Goal: Task Accomplishment & Management: Use online tool/utility

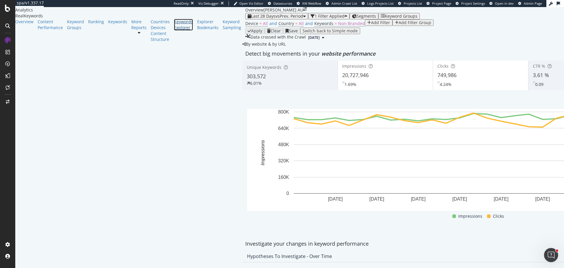
click at [174, 31] on div "Keywords Explorer" at bounding box center [183, 25] width 19 height 12
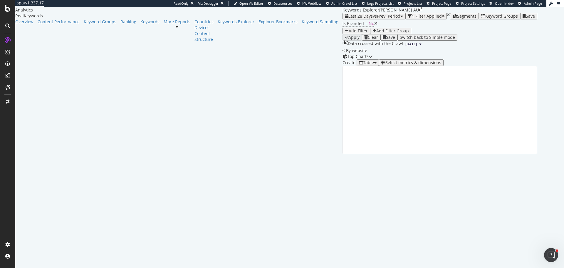
click at [375, 26] on icon at bounding box center [376, 23] width 3 height 4
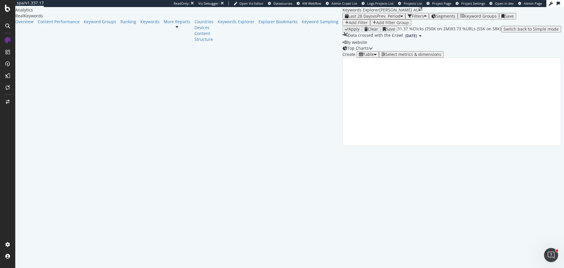
click at [442, 57] on div "Select metrics & dimensions" at bounding box center [414, 54] width 56 height 5
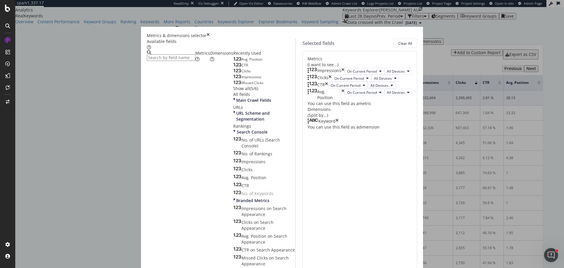
click at [339, 124] on div "Keyword" at bounding box center [323, 121] width 31 height 6
click at [339, 124] on icon "times" at bounding box center [337, 121] width 3 height 6
click at [211, 62] on div "Dimensions" at bounding box center [221, 56] width 23 height 12
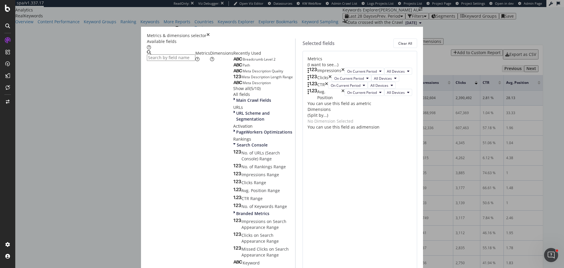
click at [192, 60] on input "modal" at bounding box center [171, 57] width 49 height 6
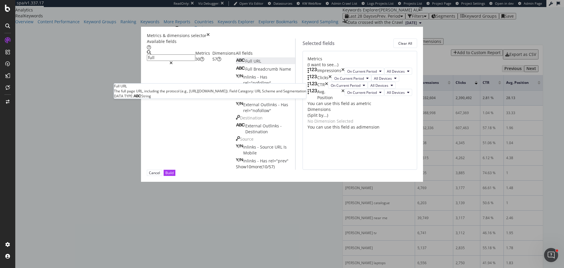
type input "full"
click at [254, 64] on span "URL" at bounding box center [258, 61] width 8 height 6
click at [196, 62] on div "Metrics 30" at bounding box center [204, 56] width 17 height 12
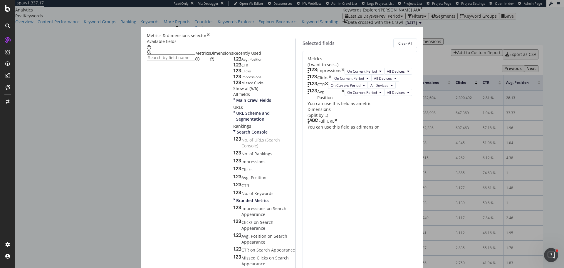
click at [242, 79] on span "Impressions" at bounding box center [252, 76] width 20 height 5
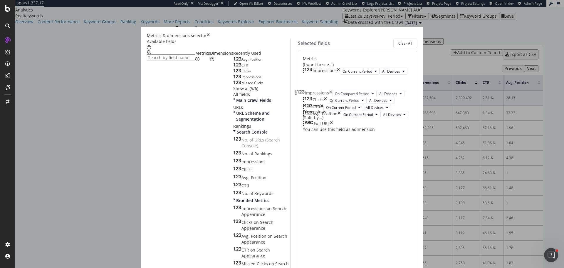
drag, startPoint x: 300, startPoint y: 164, endPoint x: 300, endPoint y: 94, distance: 70.0
click at [300, 94] on body "spa/v1.337.17 ReadOnly: Viz Debugger: Open Viz Editor Datasources KW Webflow Ad…" at bounding box center [282, 134] width 564 height 268
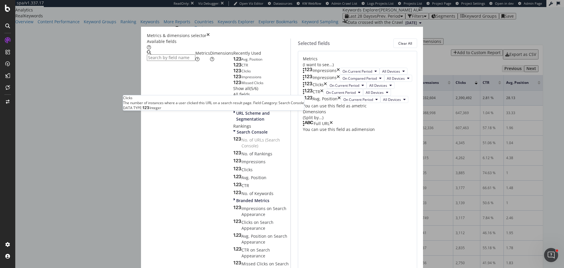
click at [242, 74] on span "Clicks" at bounding box center [246, 71] width 9 height 5
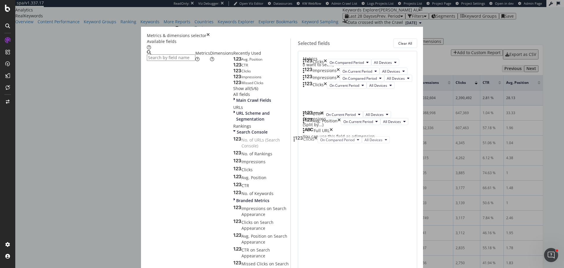
drag, startPoint x: 297, startPoint y: 184, endPoint x: 297, endPoint y: 139, distance: 45.0
click at [297, 139] on body "spa/v1.337.17 ReadOnly: Viz Debugger: Open Viz Editor Datasources KW Webflow Ad…" at bounding box center [282, 134] width 564 height 268
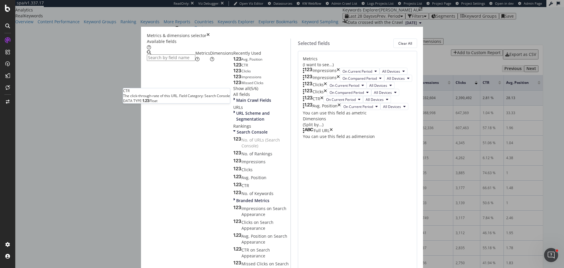
click at [242, 68] on span "CTR" at bounding box center [245, 65] width 6 height 5
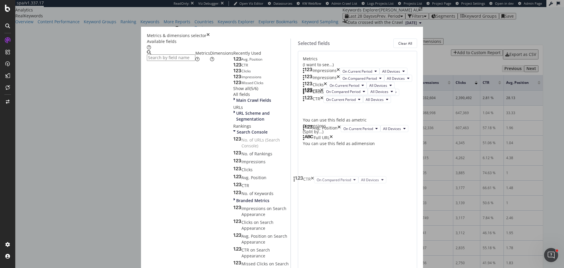
drag, startPoint x: 300, startPoint y: 207, endPoint x: 300, endPoint y: 180, distance: 26.8
click at [300, 180] on body "spa/v1.337.17 ReadOnly: Viz Debugger: Open Viz Editor Datasources KW Webflow Ad…" at bounding box center [282, 134] width 564 height 268
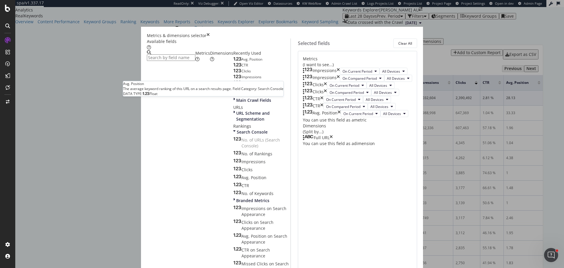
click at [242, 62] on span "Avg. Position" at bounding box center [252, 59] width 21 height 5
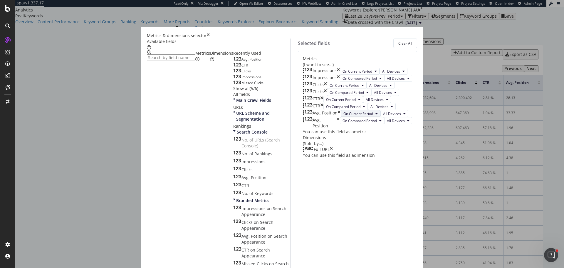
scroll to position [71, 0]
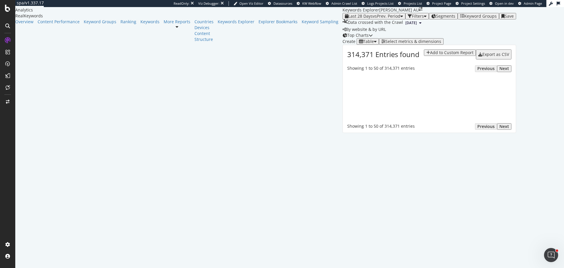
click at [424, 18] on icon "button" at bounding box center [425, 16] width 3 height 4
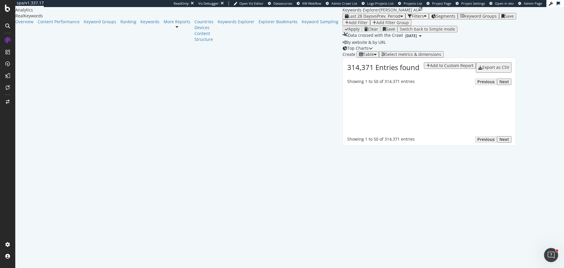
click at [349, 25] on div "Add Filter" at bounding box center [358, 22] width 19 height 5
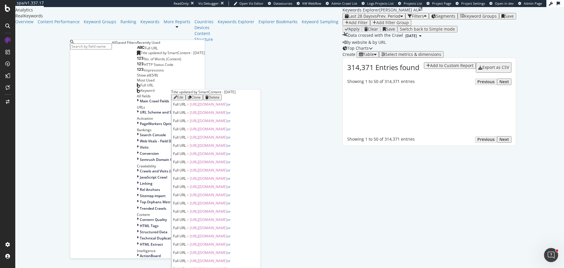
click at [141, 55] on span "Title updated by SmartContent - [DATE]" at bounding box center [173, 52] width 64 height 5
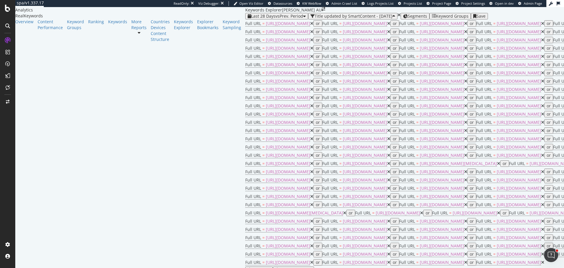
click at [393, 18] on icon "button" at bounding box center [394, 16] width 3 height 4
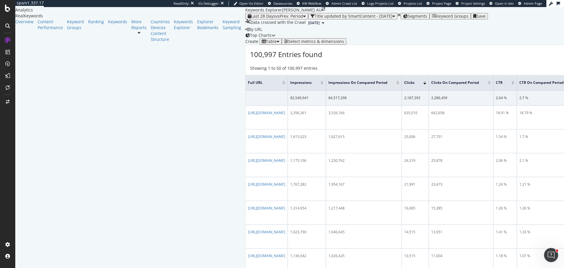
click at [306, 26] on button "[DATE]" at bounding box center [316, 22] width 21 height 7
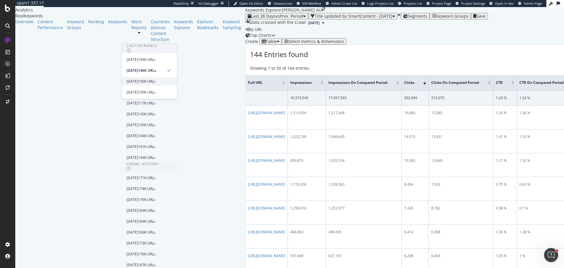
click at [138, 81] on div "2025 Aug. 24th" at bounding box center [132, 81] width 11 height 5
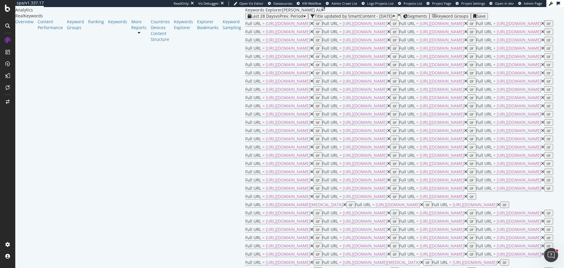
click at [315, 19] on div "Title updated by SmartContent - May 16, 2025" at bounding box center [354, 16] width 78 height 5
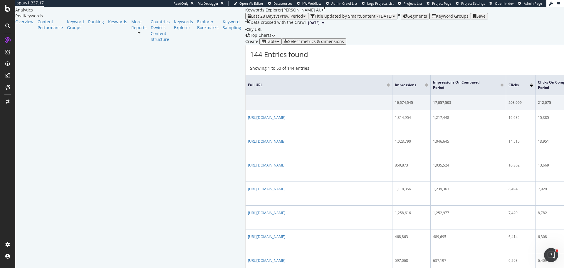
scroll to position [29, 0]
click at [347, 45] on button "Select metrics & dimensions" at bounding box center [314, 41] width 65 height 6
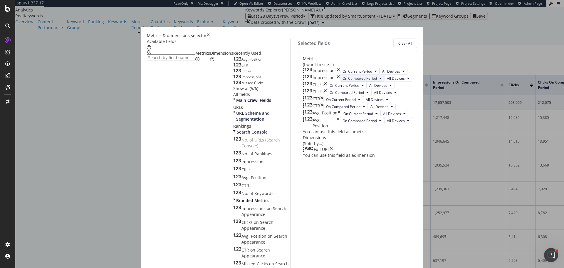
click at [343, 81] on span "On Compared Period" at bounding box center [360, 78] width 34 height 5
click at [325, 150] on span "Diff. between Periods - Value" at bounding box center [329, 149] width 57 height 5
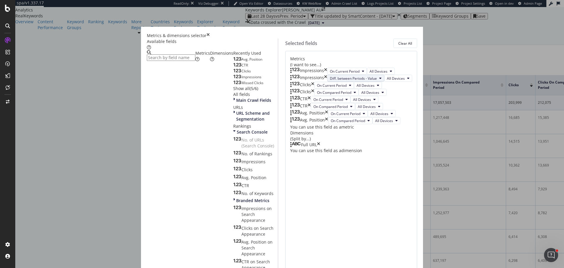
click at [333, 81] on span "Diff. between Periods - Value" at bounding box center [353, 78] width 47 height 5
click at [331, 137] on span "Diff. between Periods - Percentage" at bounding box center [329, 138] width 57 height 5
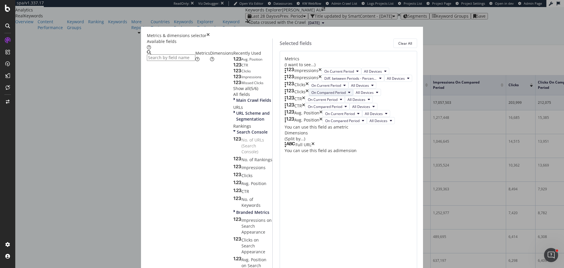
click at [321, 95] on span "On Compared Period" at bounding box center [329, 92] width 34 height 5
click at [346, 182] on span "Diff. between Periods - Percentage" at bounding box center [329, 182] width 57 height 5
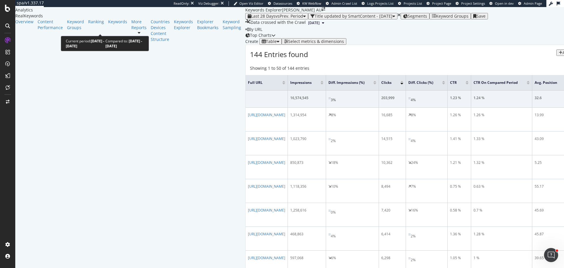
click at [248, 19] on div "Last 28 Days vs Prev. Period" at bounding box center [277, 16] width 58 height 5
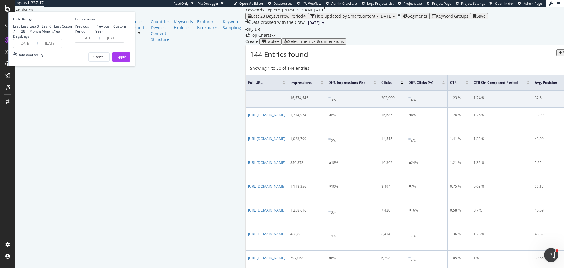
click at [37, 48] on input "2025/08/10" at bounding box center [25, 43] width 24 height 8
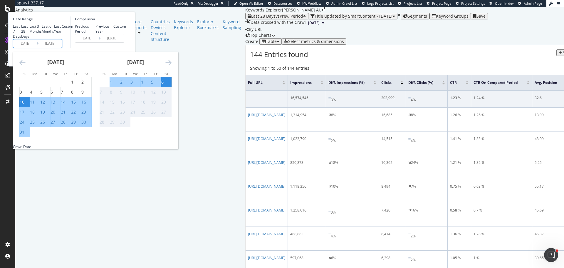
click at [26, 66] on icon "Move backward to switch to the previous month." at bounding box center [22, 62] width 6 height 7
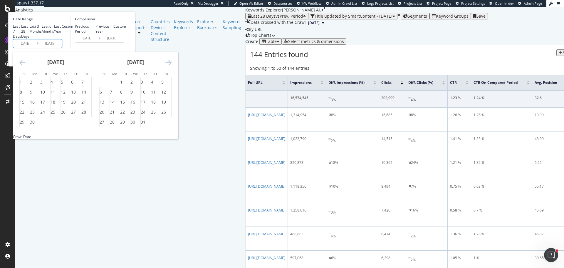
click at [26, 66] on icon "Move backward to switch to the previous month." at bounding box center [22, 62] width 6 height 7
click at [76, 105] on div "16" at bounding box center [73, 102] width 5 height 6
type input "2025/05/16"
type input "2025/01/22"
type input "2025/05/15"
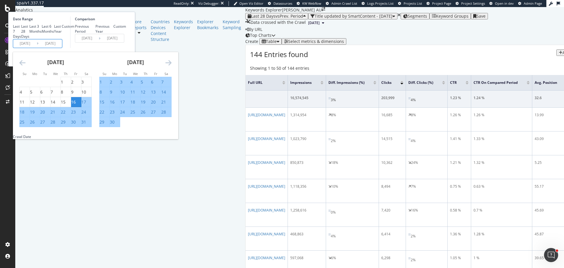
click at [172, 77] on div "June 2025" at bounding box center [135, 64] width 72 height 25
click at [172, 66] on icon "Move forward to switch to the next month." at bounding box center [169, 62] width 6 height 7
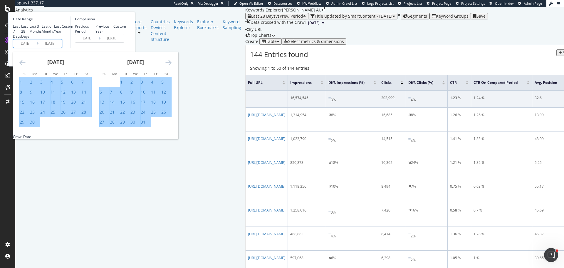
click at [172, 66] on icon "Move forward to switch to the next month." at bounding box center [169, 62] width 6 height 7
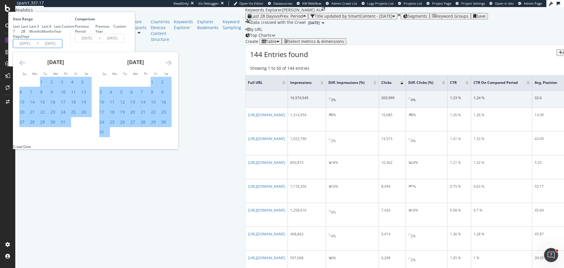
click at [172, 66] on icon "Move forward to switch to the next month." at bounding box center [169, 62] width 6 height 7
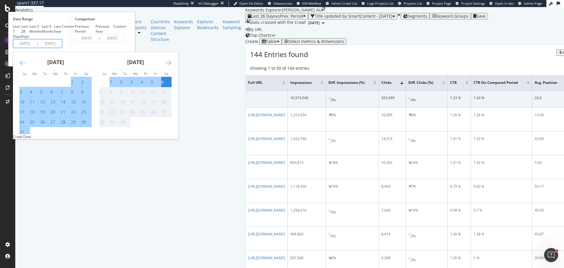
click at [55, 125] on div "27" at bounding box center [53, 122] width 5 height 6
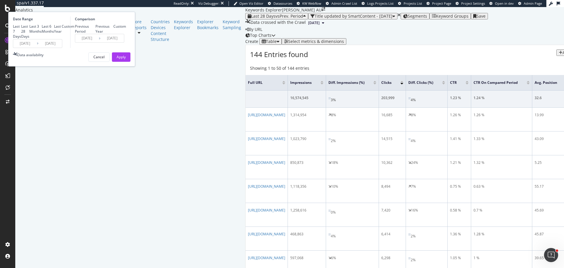
type input "2025/08/27"
type input "2025/02/01"
click at [99, 42] on input "2025/02/01" at bounding box center [87, 38] width 24 height 8
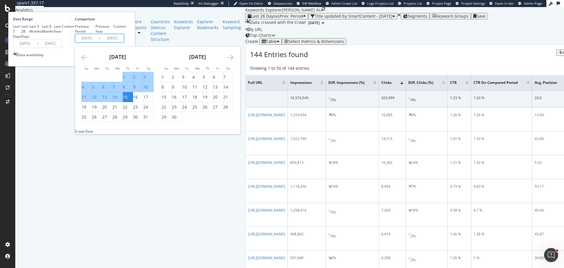
click at [88, 61] on icon "Move backward to switch to the previous month." at bounding box center [84, 57] width 6 height 7
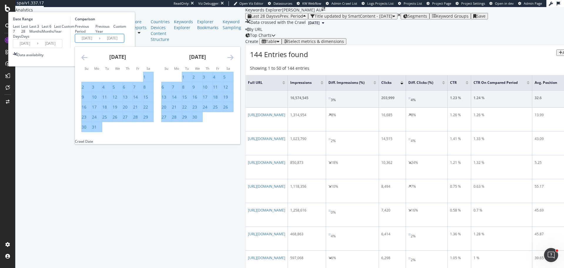
click at [88, 61] on icon "Move backward to switch to the previous month." at bounding box center [84, 57] width 6 height 7
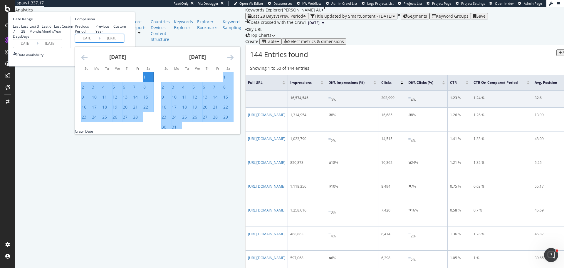
click at [146, 80] on div "1" at bounding box center [144, 77] width 2 height 6
click at [234, 61] on icon "Move forward to switch to the next month." at bounding box center [231, 57] width 6 height 7
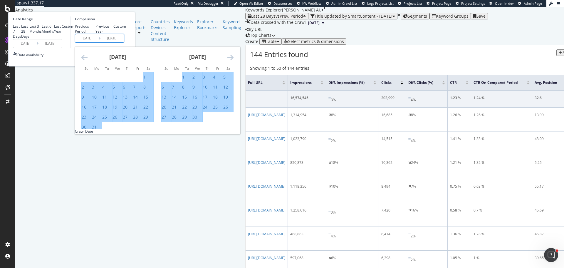
click at [234, 61] on icon "Move forward to switch to the next month." at bounding box center [231, 57] width 6 height 7
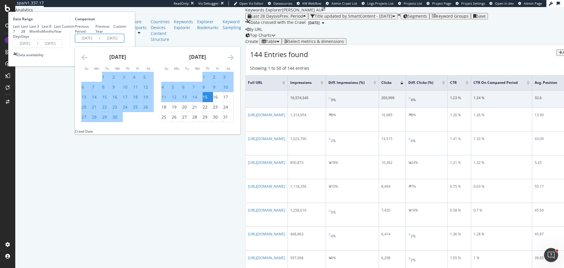
click at [234, 61] on icon "Move forward to switch to the next month." at bounding box center [231, 57] width 6 height 7
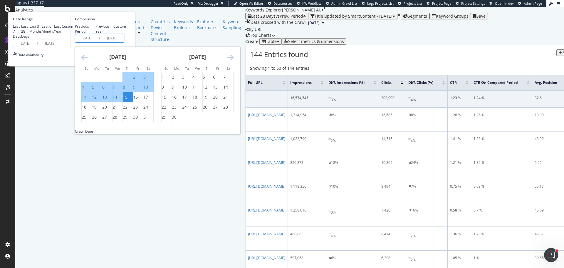
click at [128, 100] on div "15" at bounding box center [125, 97] width 5 height 6
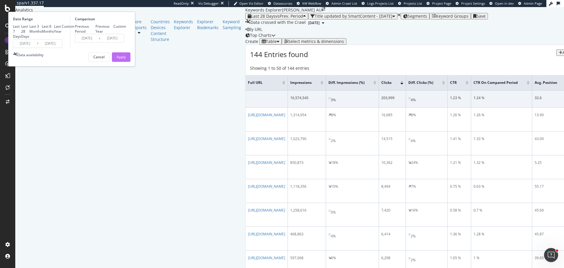
click at [126, 59] on div "Apply" at bounding box center [121, 56] width 9 height 5
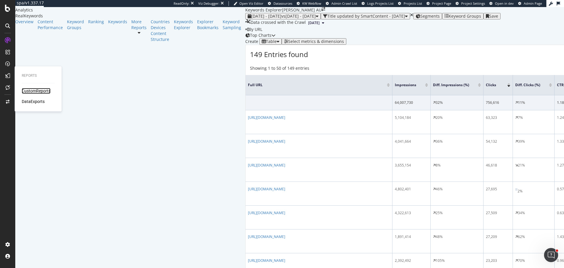
drag, startPoint x: 43, startPoint y: 92, endPoint x: 82, endPoint y: 61, distance: 49.8
click at [43, 92] on div "CustomReports" at bounding box center [36, 91] width 29 height 6
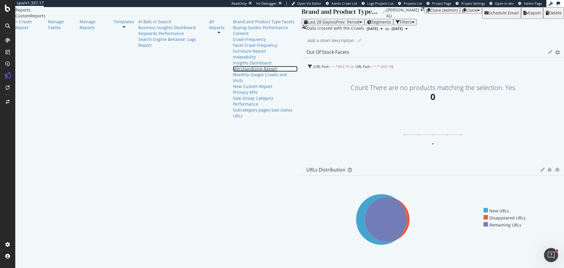
click at [233, 72] on div "Merchandising Report" at bounding box center [265, 69] width 65 height 6
click at [233, 54] on div "Furniture Report" at bounding box center [265, 51] width 65 height 6
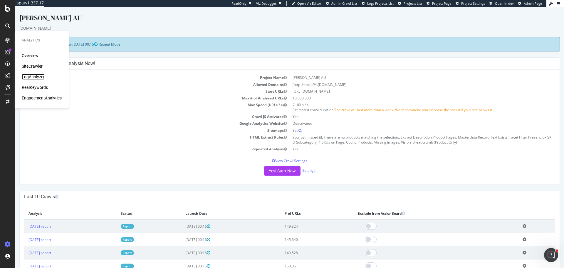
click at [37, 77] on div "LogAnalyzer" at bounding box center [33, 77] width 23 height 6
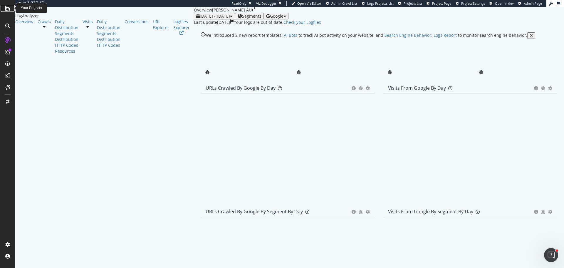
click at [11, 7] on div at bounding box center [8, 8] width 14 height 7
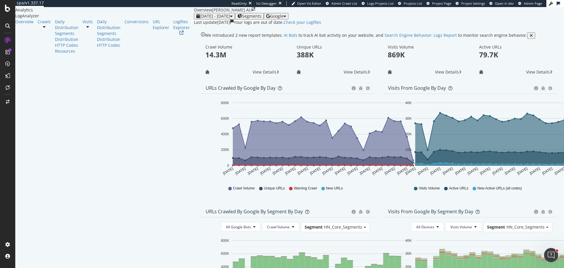
click at [270, 18] on icon "button" at bounding box center [268, 16] width 4 height 4
click at [506, 35] on span "OpenAI" at bounding box center [513, 34] width 22 height 5
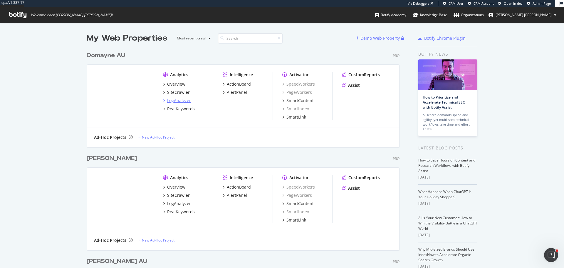
click at [182, 100] on div "LogAnalyzer" at bounding box center [179, 101] width 24 height 6
click at [178, 203] on div "LogAnalyzer" at bounding box center [179, 204] width 24 height 6
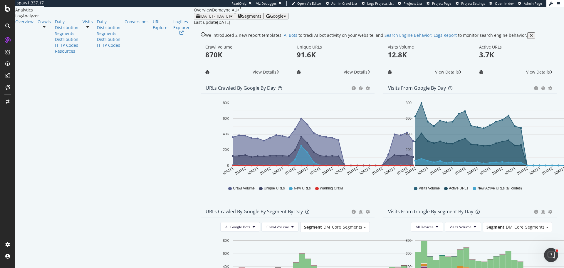
click at [270, 18] on icon "button" at bounding box center [268, 16] width 4 height 4
click at [509, 35] on span "OpenAI" at bounding box center [513, 34] width 22 height 5
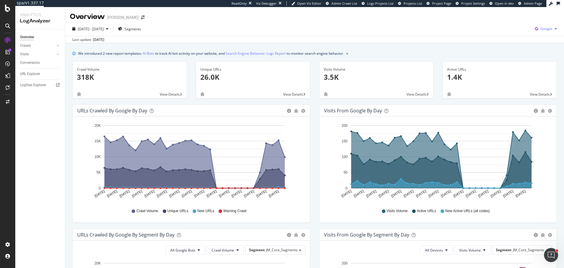
click at [544, 31] on span "Google" at bounding box center [547, 28] width 12 height 5
click at [515, 36] on span "OpenAI" at bounding box center [513, 34] width 22 height 5
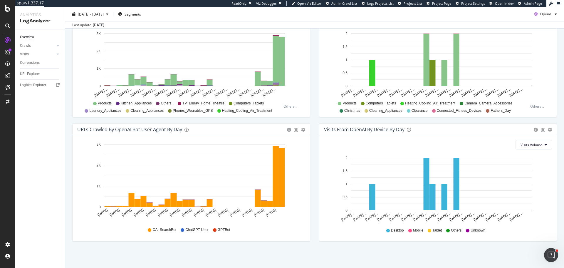
drag, startPoint x: 248, startPoint y: 173, endPoint x: 248, endPoint y: 163, distance: 10.6
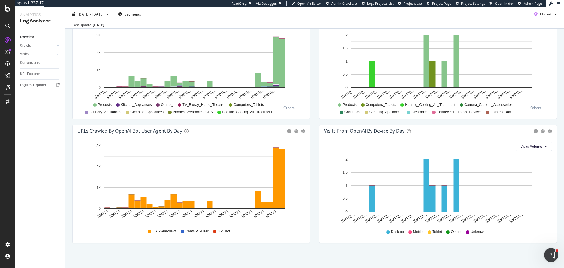
scroll to position [229, 0]
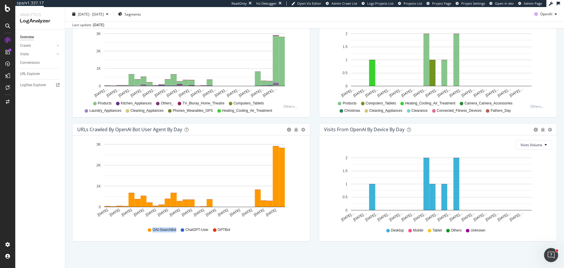
drag, startPoint x: 152, startPoint y: 229, endPoint x: 176, endPoint y: 229, distance: 24.4
click at [176, 229] on div "OAI-SearchBot ChatGPT-User GPTBot" at bounding box center [191, 229] width 222 height 13
copy span "OAI-SearchBot"
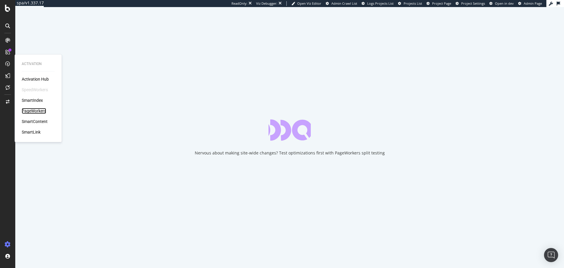
drag, startPoint x: 36, startPoint y: 108, endPoint x: 49, endPoint y: 116, distance: 15.0
click at [36, 108] on div "PageWorkers" at bounding box center [34, 111] width 24 height 6
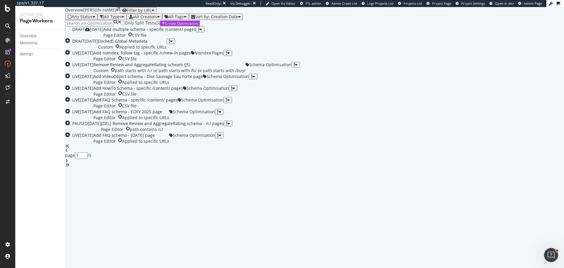
click at [196, 32] on div "Add multiple schema - specific /content/ pages" at bounding box center [149, 29] width 93 height 6
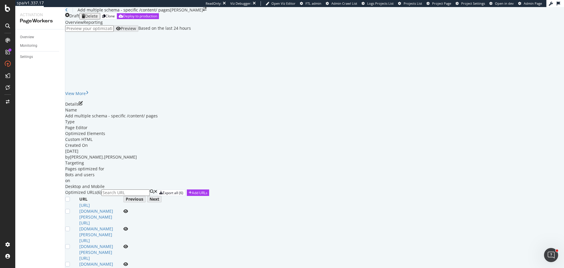
scroll to position [87, 0]
click at [128, 209] on icon "eye" at bounding box center [125, 211] width 5 height 4
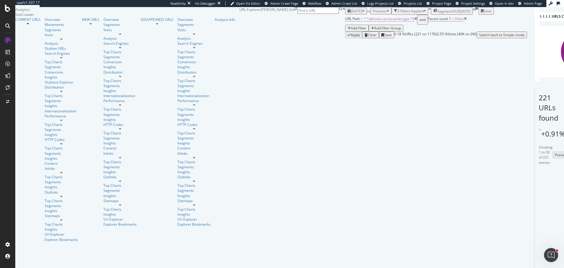
scroll to position [59, 0]
click at [438, 14] on span "Segment: PLP" at bounding box center [448, 11] width 21 height 5
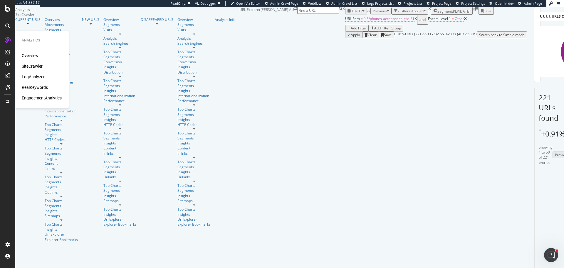
click at [37, 86] on div "RealKeywords" at bounding box center [35, 87] width 26 height 6
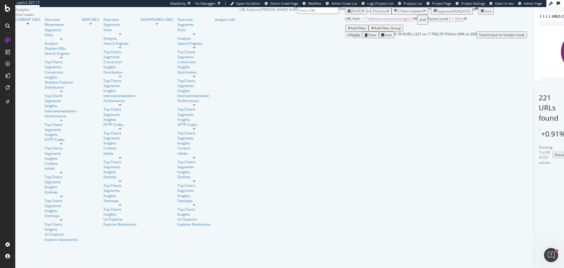
click at [364, 21] on span "^.*/phones-accessories-gps.*$" at bounding box center [389, 18] width 51 height 5
click at [94, 46] on input "/phones-accessories-gps" at bounding box center [91, 42] width 42 height 7
click at [535, 109] on div "221 URLs found +0.91% Create alert Manage Columns Export as CSV" at bounding box center [539, 113] width 9 height 51
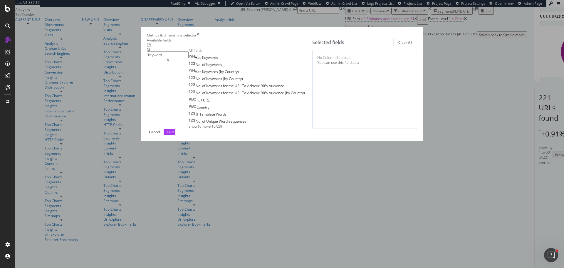
click at [189, 129] on span "Show 10 more" at bounding box center [200, 126] width 22 height 5
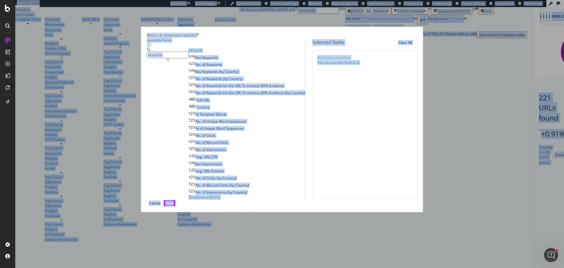
click at [189, 58] on input "keyword" at bounding box center [168, 54] width 42 height 7
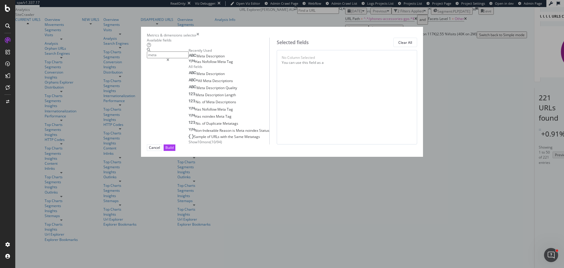
type input "meta"
click at [189, 144] on span "Show 10 more" at bounding box center [200, 141] width 22 height 5
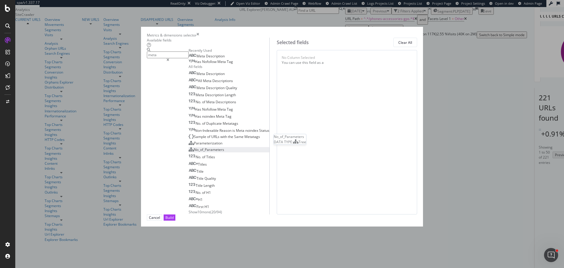
scroll to position [44, 0]
click at [404, 33] on div "Metrics & dimensions selector" at bounding box center [282, 35] width 270 height 5
click at [199, 33] on icon "times" at bounding box center [198, 35] width 3 height 5
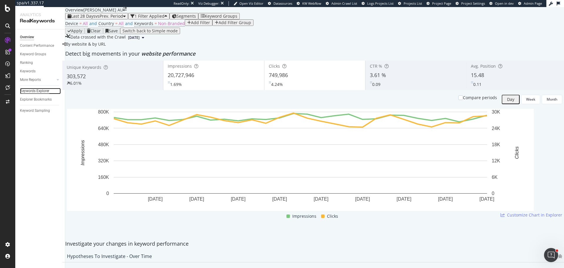
click at [41, 91] on div "Keywords Explorer" at bounding box center [34, 91] width 29 height 6
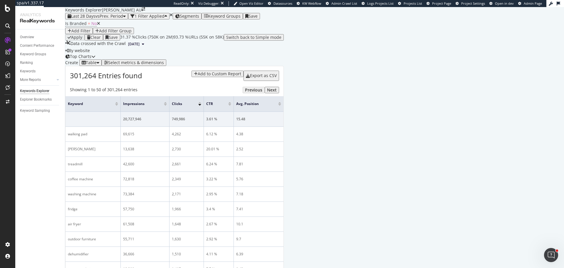
click at [91, 33] on div "Add Filter" at bounding box center [80, 31] width 19 height 5
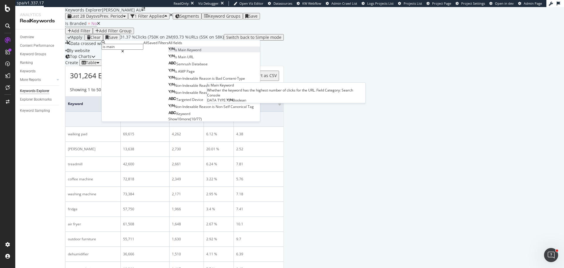
type input "is main"
click at [168, 52] on div "Is Main Keyword" at bounding box center [184, 49] width 33 height 5
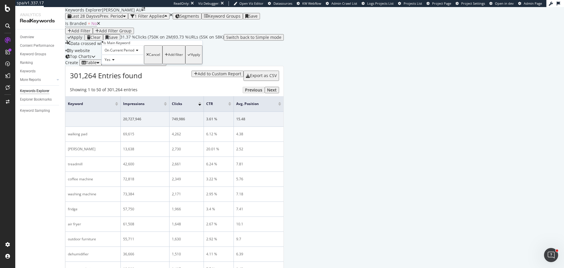
click at [168, 57] on div "Add filter" at bounding box center [175, 55] width 15 height 4
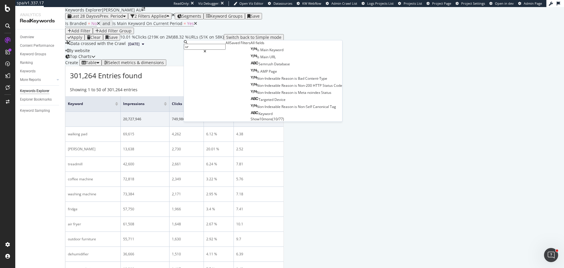
type input "url"
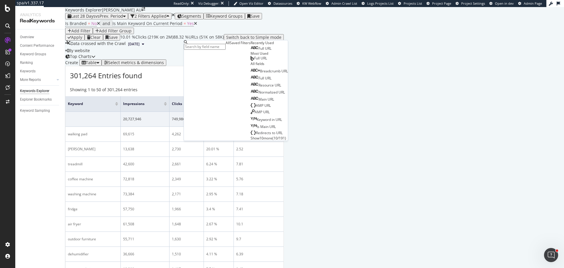
scroll to position [67, 0]
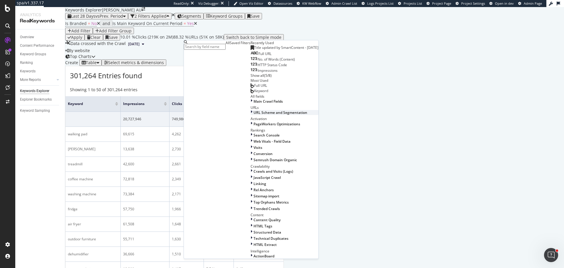
click at [254, 115] on span "URL Scheme and Segmentation" at bounding box center [281, 112] width 54 height 5
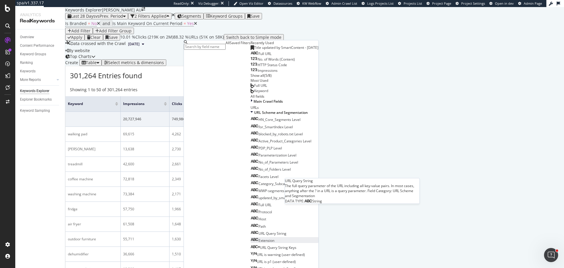
scroll to position [155, 0]
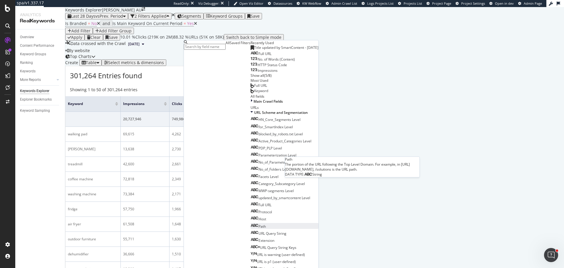
click at [251, 224] on div "Path" at bounding box center [258, 226] width 15 height 5
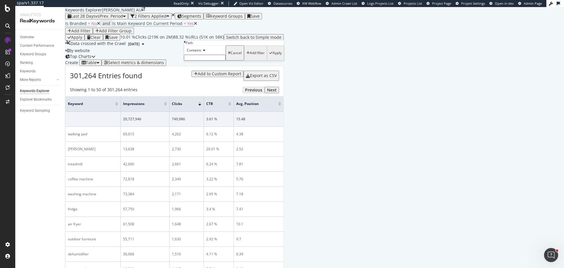
click at [204, 61] on input "text" at bounding box center [205, 58] width 42 height 6
paste input "/phones-accessories-gps"
type input "/phones-accessories-gps"
click at [250, 57] on div "Add filter" at bounding box center [257, 55] width 15 height 4
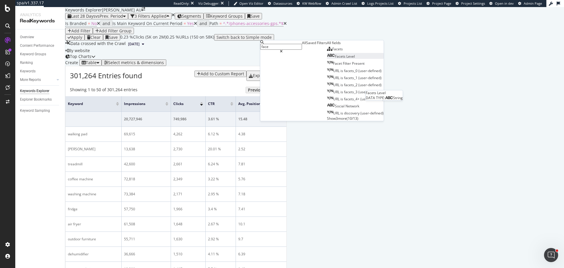
type input "face"
click at [347, 59] on span "Level" at bounding box center [351, 56] width 9 height 5
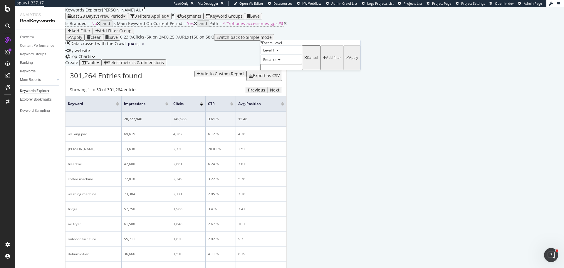
click at [273, 70] on input "text" at bounding box center [281, 67] width 42 height 6
click at [279, 76] on span "Other" at bounding box center [270, 73] width 17 height 5
type input "Other"
click at [349, 61] on div "Apply" at bounding box center [353, 59] width 9 height 4
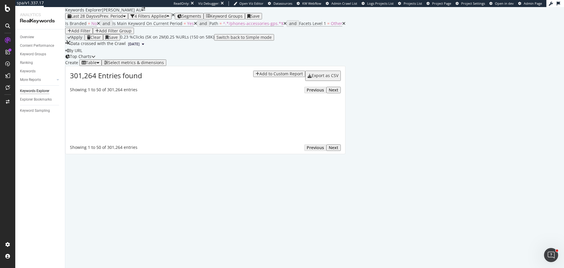
click at [164, 65] on div "Select metrics & dimensions" at bounding box center [136, 62] width 56 height 5
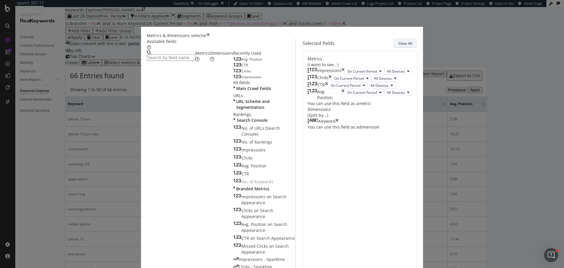
click at [402, 46] on div "Clear All" at bounding box center [406, 43] width 14 height 5
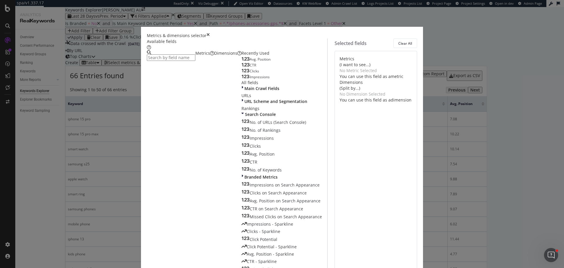
click at [195, 61] on input "modal" at bounding box center [171, 57] width 49 height 6
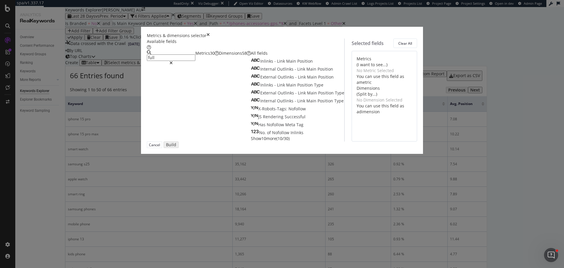
click at [222, 56] on div "Dimensions 58" at bounding box center [235, 53] width 32 height 6
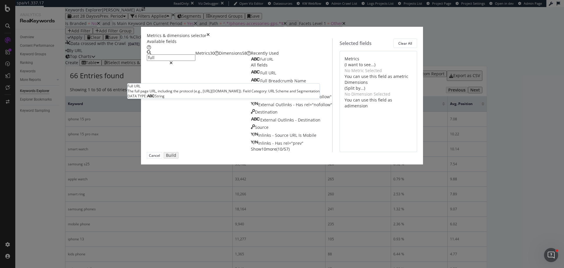
click at [251, 62] on div "Full URL" at bounding box center [262, 59] width 22 height 5
click at [196, 61] on input "full" at bounding box center [171, 57] width 49 height 6
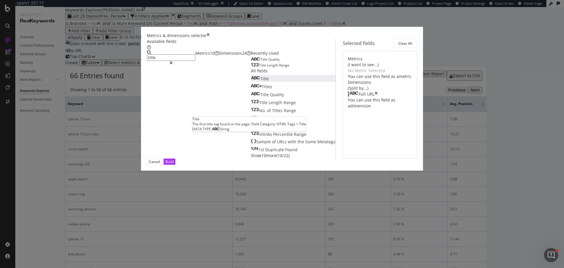
click at [251, 82] on div "Title" at bounding box center [260, 79] width 18 height 6
click at [196, 56] on div "Metrics 10" at bounding box center [208, 53] width 24 height 6
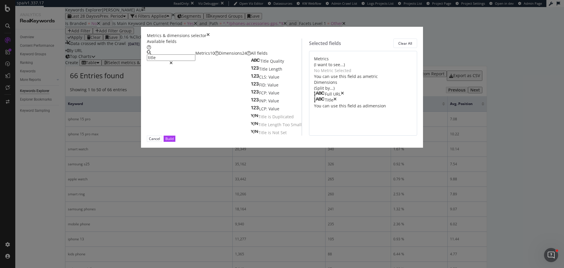
click at [226, 56] on div "Dimensions 24" at bounding box center [235, 53] width 32 height 6
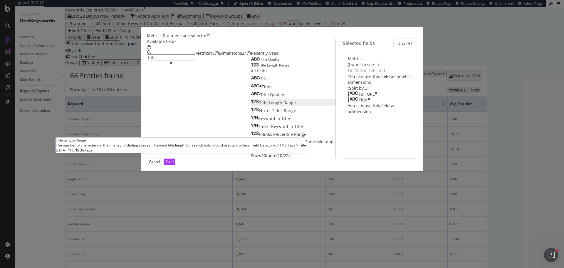
click at [284, 105] on span "Range" at bounding box center [290, 103] width 12 height 6
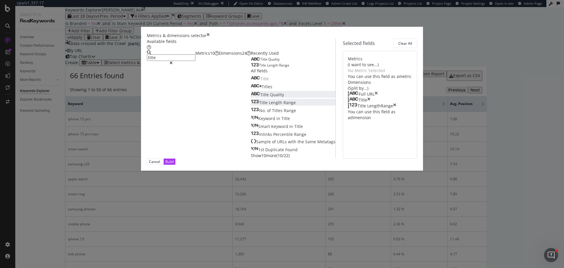
click at [270, 97] on span "Quality" at bounding box center [277, 95] width 14 height 6
click at [182, 60] on input "title" at bounding box center [171, 57] width 49 height 6
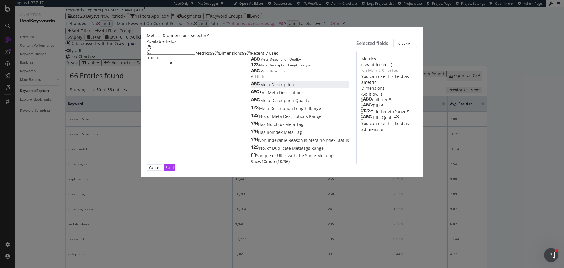
click at [251, 88] on div "Meta Description" at bounding box center [272, 85] width 43 height 6
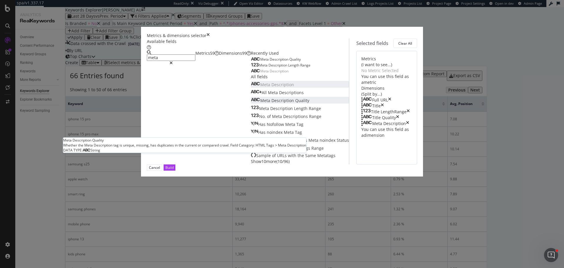
click at [295, 103] on span "Quality" at bounding box center [302, 101] width 14 height 6
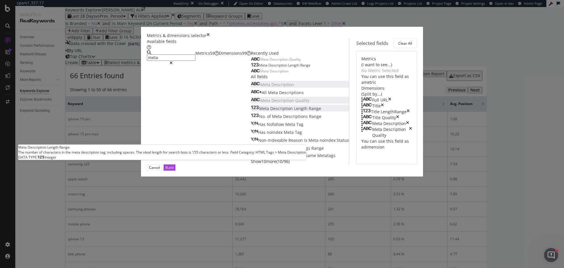
click at [309, 111] on span "Range" at bounding box center [315, 109] width 12 height 6
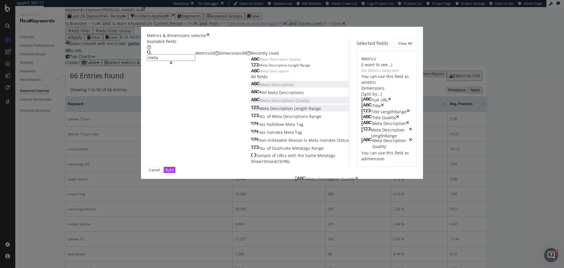
drag, startPoint x: 300, startPoint y: 161, endPoint x: 301, endPoint y: 170, distance: 8.6
click at [181, 61] on input "meta" at bounding box center [171, 57] width 49 height 6
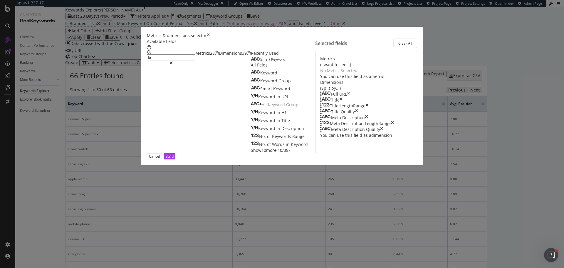
type input "k"
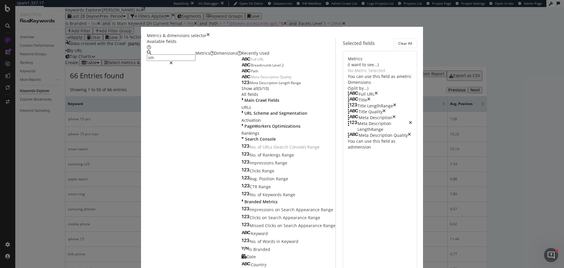
type input "s"
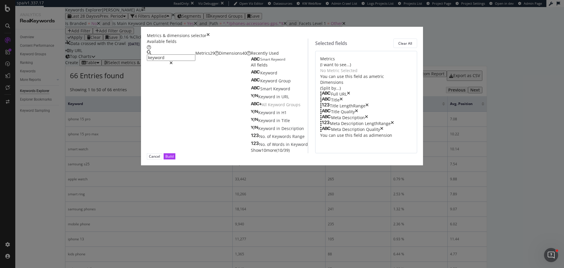
type input "keyword"
click at [196, 56] on div "Metrics 29" at bounding box center [208, 53] width 24 height 6
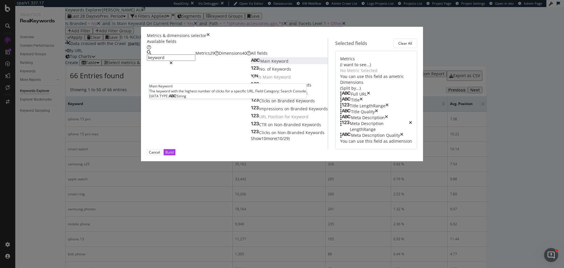
click at [272, 64] on span "Keyword" at bounding box center [280, 61] width 17 height 6
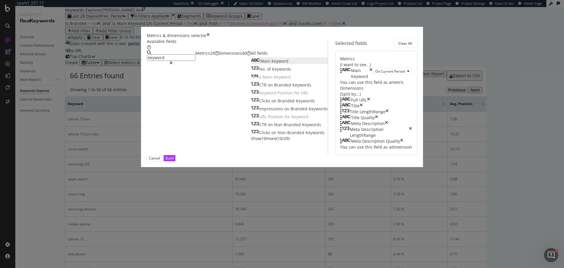
click at [219, 56] on div "Dimensions 40" at bounding box center [235, 53] width 32 height 6
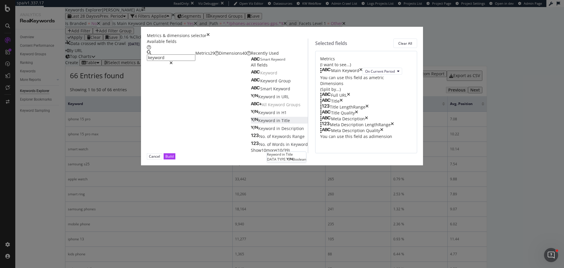
click at [251, 123] on div "Keyword in Title" at bounding box center [270, 121] width 39 height 6
click at [282, 131] on span "Description" at bounding box center [293, 129] width 23 height 6
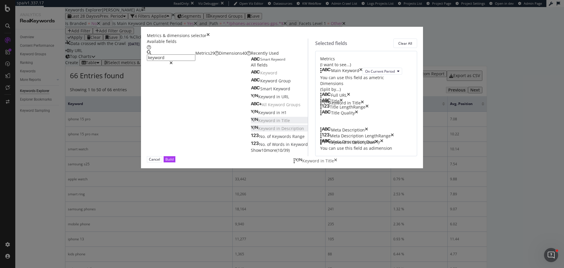
drag, startPoint x: 299, startPoint y: 197, endPoint x: 298, endPoint y: 163, distance: 33.8
click at [298, 163] on body "spa/v1.337.17 ReadOnly: Viz Debugger: Open Viz Editor Datasources KW Webflow Ad…" at bounding box center [282, 134] width 564 height 268
click at [174, 162] on div "Build" at bounding box center [170, 159] width 8 height 5
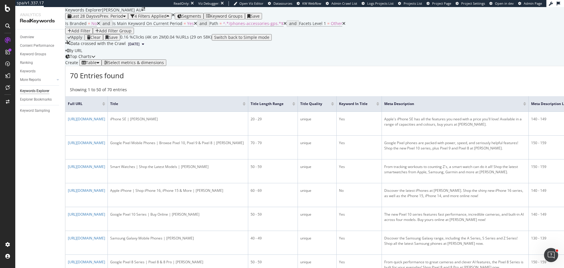
scroll to position [88, 0]
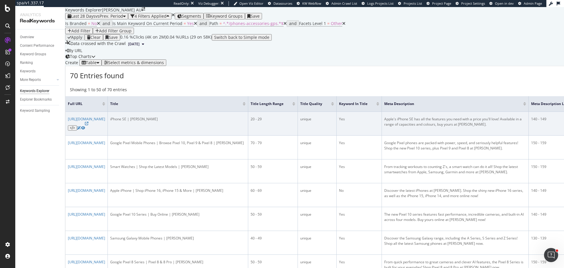
click at [248, 112] on td "iPhone SE | Harvey Norman" at bounding box center [178, 124] width 141 height 24
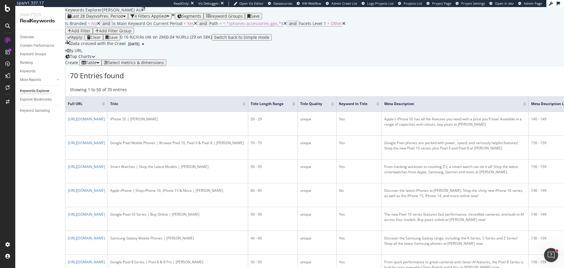
scroll to position [0, 0]
drag, startPoint x: 223, startPoint y: 104, endPoint x: 226, endPoint y: 101, distance: 4.2
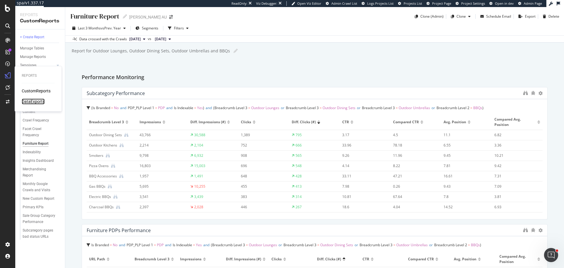
click at [32, 99] on div "DataExports" at bounding box center [33, 101] width 23 height 6
click at [34, 66] on div "SiteCrawler" at bounding box center [32, 66] width 21 height 6
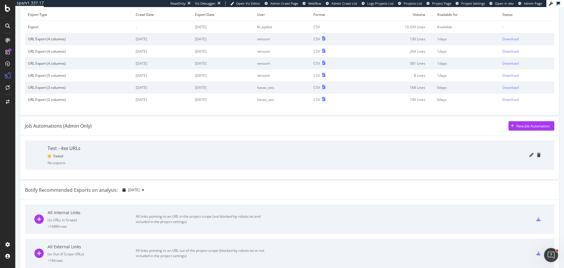
scroll to position [59, 0]
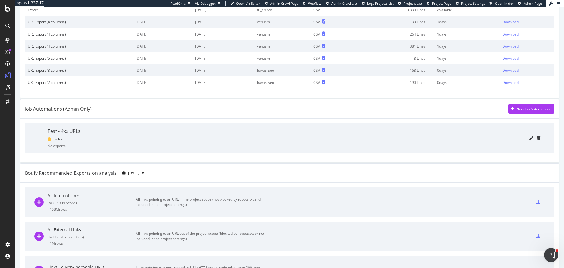
click at [76, 134] on div "Test - 4xx URLs" at bounding box center [64, 131] width 33 height 7
click at [64, 130] on div "Test - 4xx URLs" at bounding box center [64, 131] width 33 height 7
click at [53, 143] on div "No exports" at bounding box center [57, 145] width 18 height 5
click at [530, 139] on icon "pencil" at bounding box center [532, 138] width 4 height 4
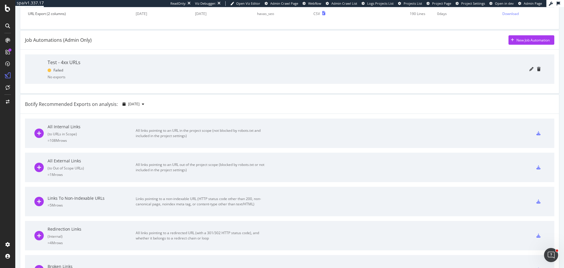
scroll to position [29, 0]
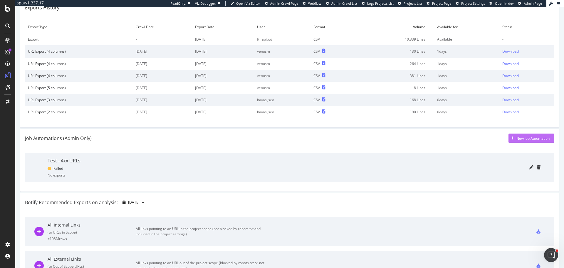
click at [517, 138] on div "New Job Automation" at bounding box center [533, 138] width 33 height 5
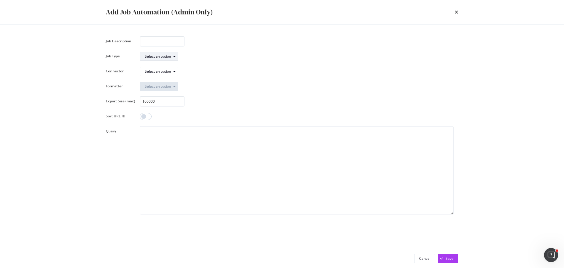
click at [171, 57] on div "modal" at bounding box center [174, 57] width 7 height 4
click at [323, 87] on div "Select an option" at bounding box center [297, 86] width 314 height 10
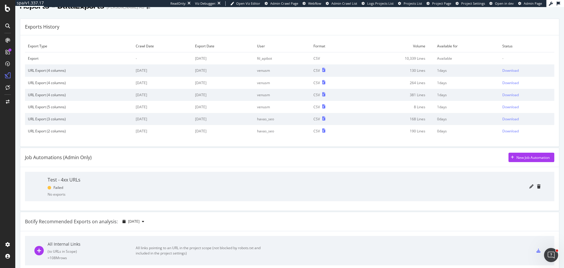
scroll to position [0, 0]
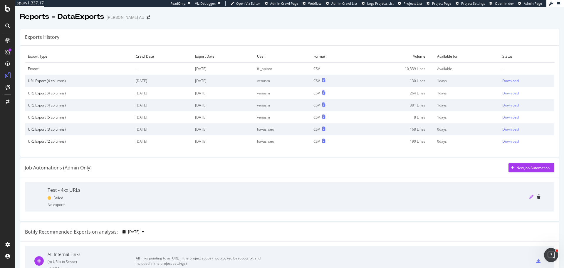
click at [530, 195] on icon "pencil" at bounding box center [532, 197] width 4 height 4
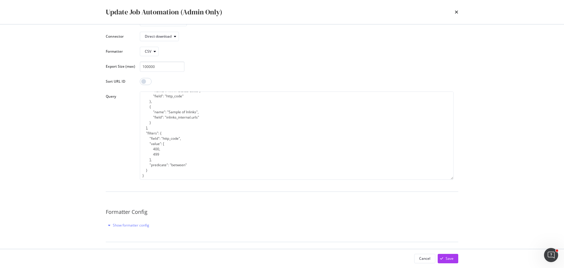
scroll to position [71, 0]
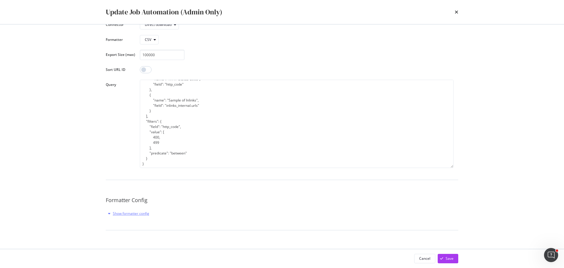
click at [141, 216] on div "Show formatter config" at bounding box center [131, 213] width 36 height 5
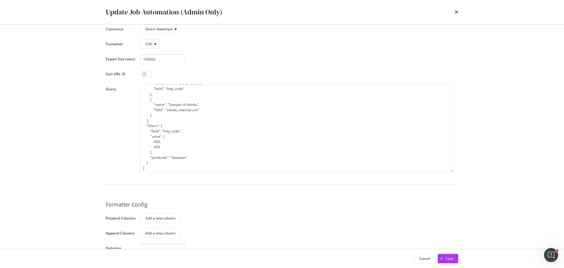
scroll to position [0, 0]
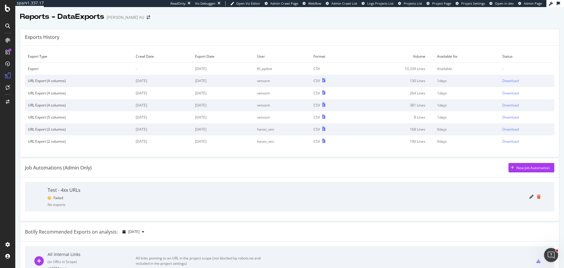
click at [537, 197] on icon "trash" at bounding box center [539, 197] width 4 height 4
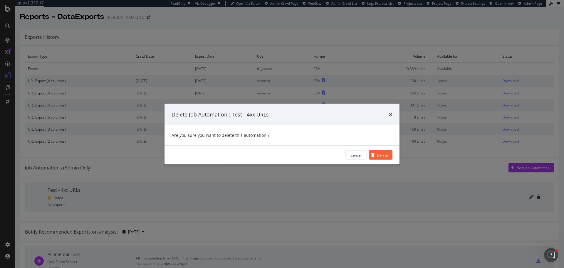
click at [384, 155] on div "Delete" at bounding box center [382, 154] width 11 height 5
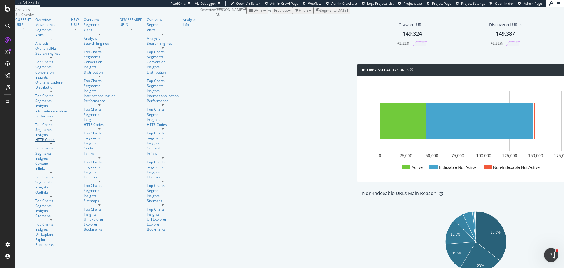
click at [35, 137] on div "HTTP Codes" at bounding box center [51, 139] width 32 height 5
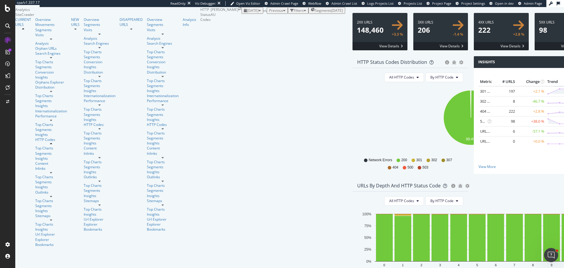
click at [474, 50] on span at bounding box center [501, 31] width 55 height 37
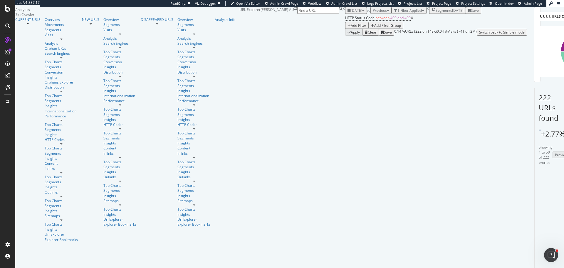
drag, startPoint x: 318, startPoint y: 181, endPoint x: 319, endPoint y: 176, distance: 5.2
click at [535, 165] on div "Showing 1 to 50 of 222 entries Previous Next" at bounding box center [539, 155] width 9 height 20
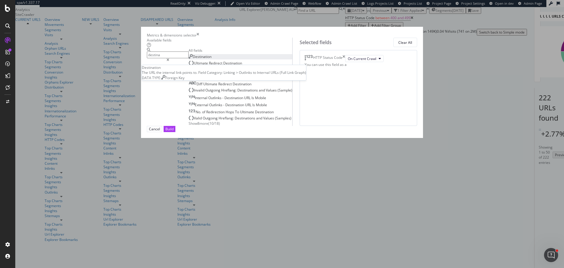
type input "destina"
click at [193, 59] on span "Destination" at bounding box center [202, 56] width 19 height 5
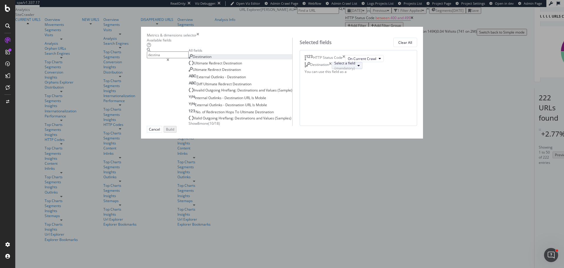
click at [335, 71] on div "(mandatory)" at bounding box center [345, 68] width 21 height 5
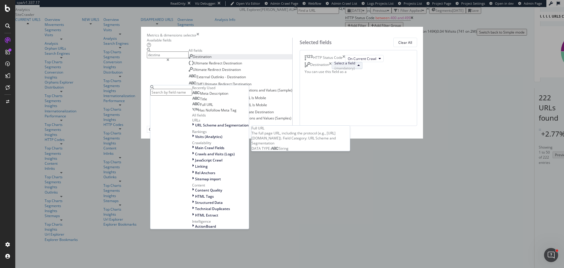
click at [213, 107] on span "Full URL" at bounding box center [206, 104] width 13 height 5
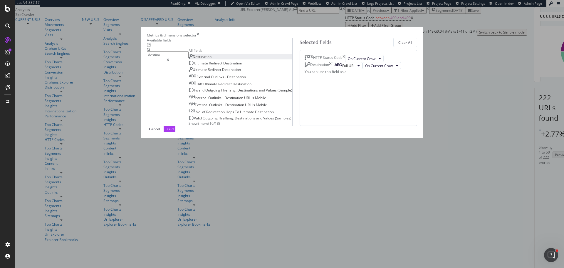
drag, startPoint x: 395, startPoint y: 240, endPoint x: 370, endPoint y: 225, distance: 29.4
click at [174, 131] on div "Build" at bounding box center [170, 128] width 8 height 5
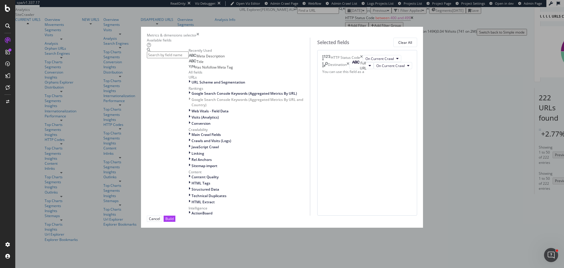
drag, startPoint x: 400, startPoint y: 88, endPoint x: 397, endPoint y: 94, distance: 5.8
click at [350, 69] on icon "times" at bounding box center [348, 65] width 3 height 7
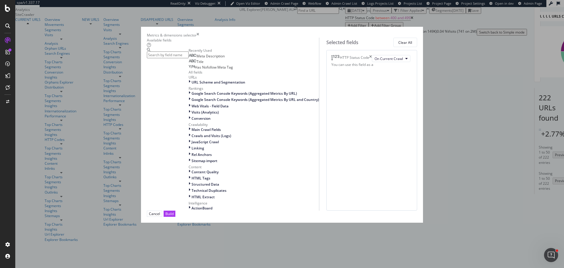
drag, startPoint x: 400, startPoint y: 240, endPoint x: 373, endPoint y: 228, distance: 29.6
click at [174, 216] on div "Build" at bounding box center [170, 213] width 8 height 5
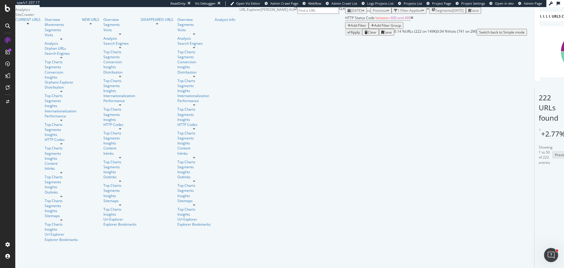
drag, startPoint x: 191, startPoint y: 194, endPoint x: 386, endPoint y: 192, distance: 195.2
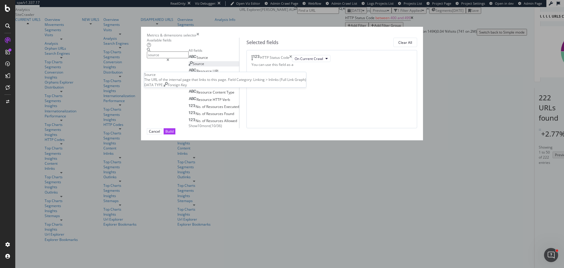
type input "source"
click at [193, 66] on span "Source" at bounding box center [198, 63] width 11 height 5
click at [295, 71] on div "(mandatory)" at bounding box center [284, 68] width 21 height 5
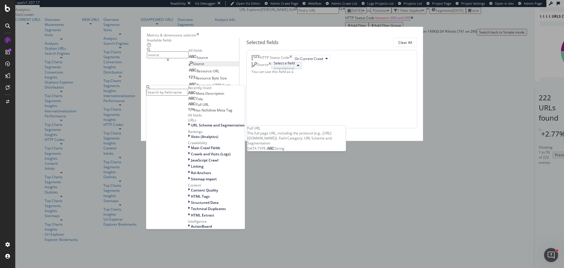
click at [209, 107] on span "Full URL" at bounding box center [202, 104] width 13 height 5
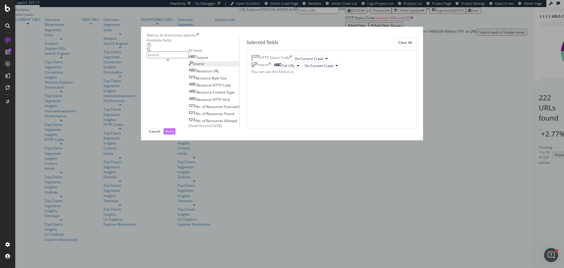
click at [174, 134] on div "Build" at bounding box center [170, 131] width 8 height 5
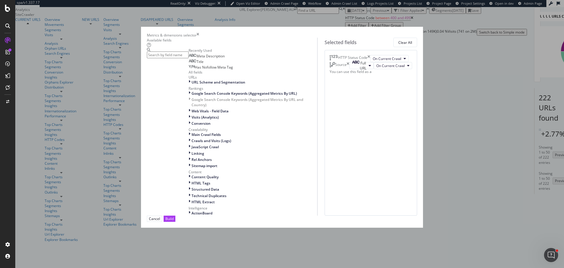
click at [189, 58] on input "modal" at bounding box center [168, 54] width 42 height 7
type input "sourc"
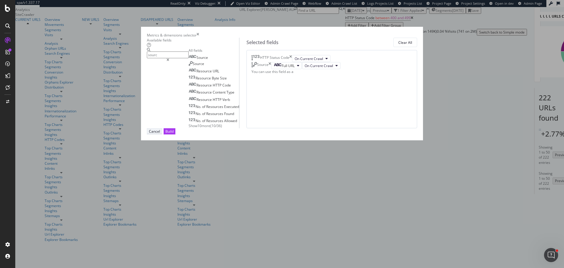
click at [160, 134] on div "Cancel" at bounding box center [154, 131] width 11 height 5
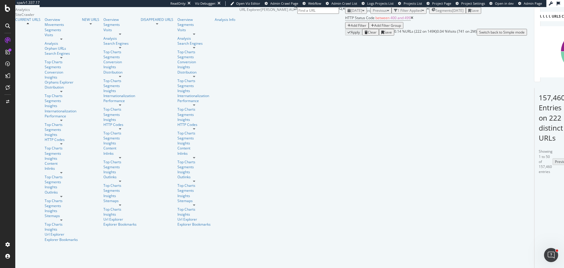
scroll to position [88, 0]
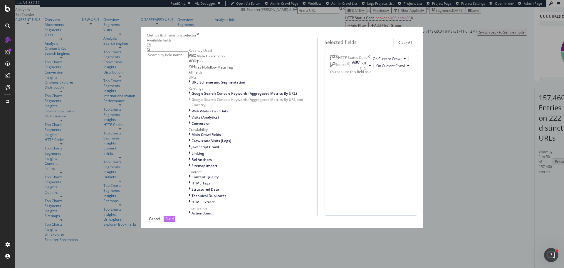
click at [174, 221] on div "Build" at bounding box center [170, 218] width 8 height 5
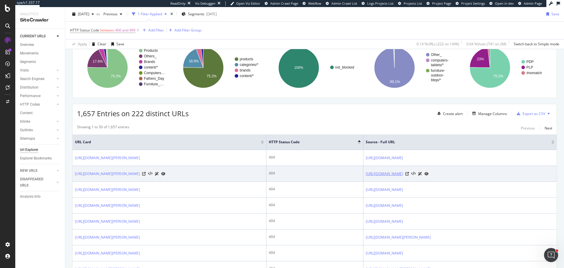
scroll to position [59, 0]
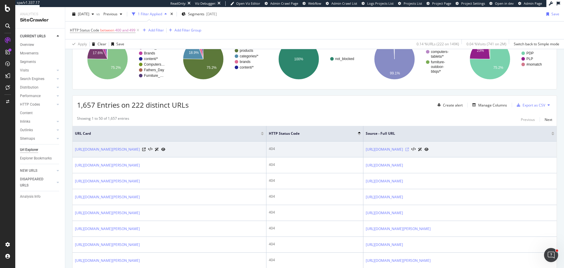
click at [409, 149] on icon at bounding box center [408, 150] width 4 height 4
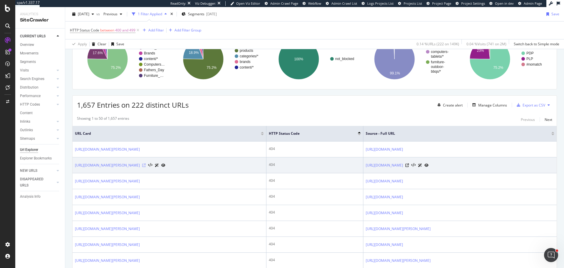
click at [146, 166] on icon at bounding box center [144, 165] width 4 height 4
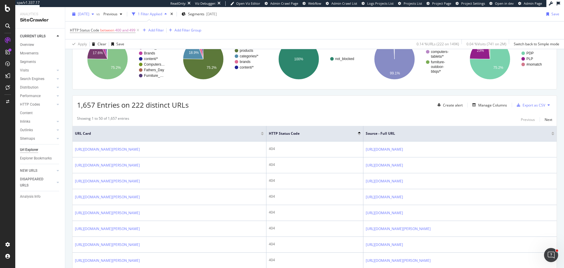
click at [85, 15] on span "[DATE]" at bounding box center [83, 13] width 11 height 5
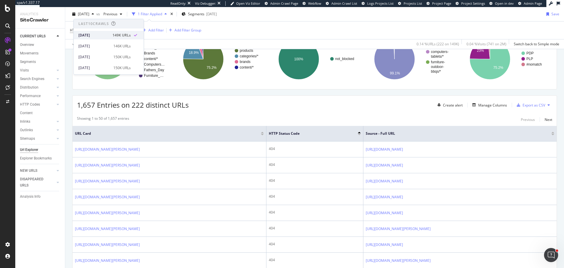
click at [129, 36] on div "[DATE] 149K URLs" at bounding box center [109, 35] width 70 height 9
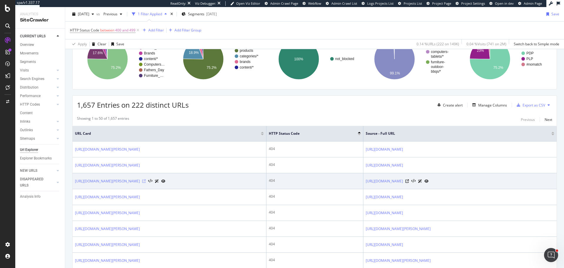
click at [146, 181] on icon at bounding box center [144, 181] width 4 height 4
click at [153, 180] on icon at bounding box center [150, 181] width 4 height 4
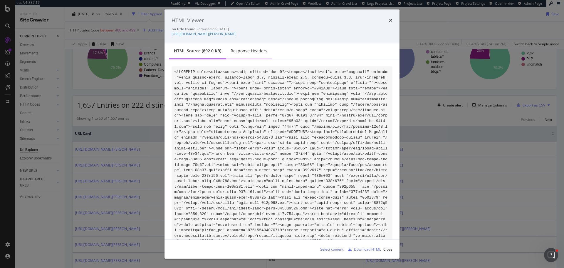
click at [244, 47] on div "Response Headers" at bounding box center [249, 51] width 46 height 16
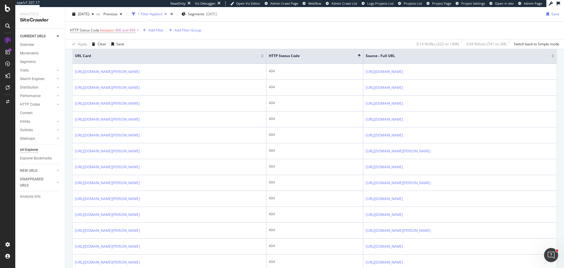
scroll to position [0, 0]
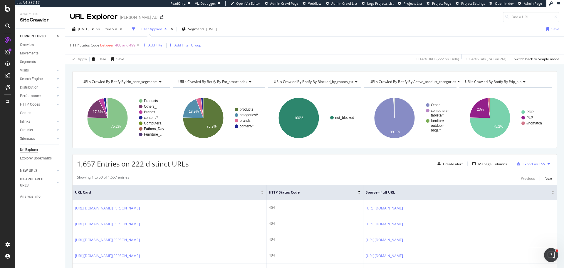
click at [158, 49] on button "Add Filter" at bounding box center [153, 45] width 24 height 7
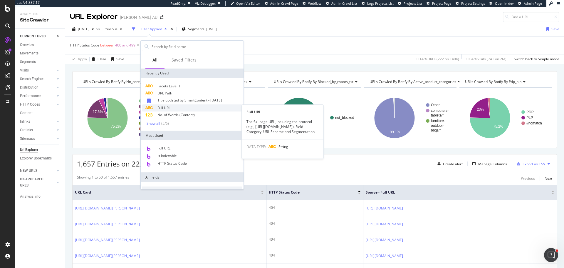
click at [163, 106] on span "Full URL" at bounding box center [164, 107] width 13 height 5
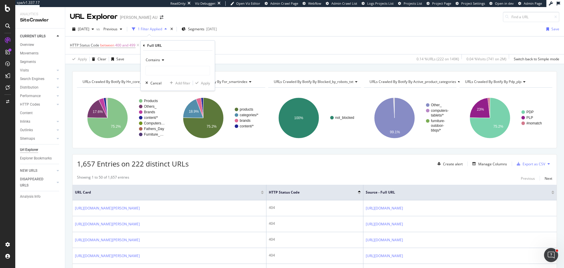
click at [157, 60] on span "Contains" at bounding box center [153, 59] width 14 height 5
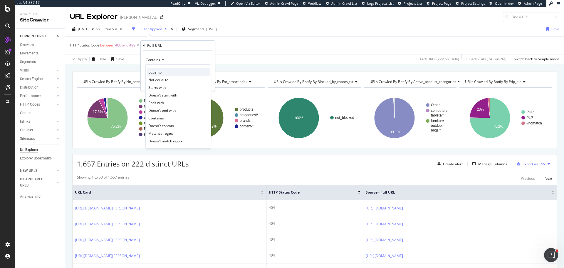
click at [163, 76] on div "Equal to" at bounding box center [178, 72] width 63 height 8
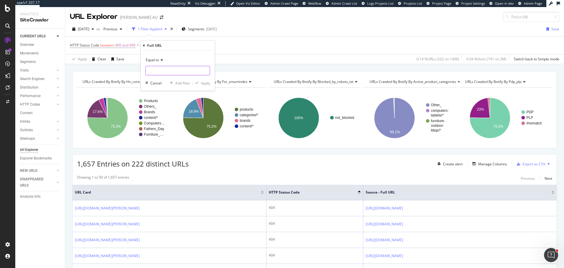
click at [166, 75] on input "text" at bounding box center [178, 70] width 64 height 9
paste input "[URL][DOMAIN_NAME]"
type input "[URL][DOMAIN_NAME]"
click at [200, 85] on div "button" at bounding box center [197, 83] width 8 height 4
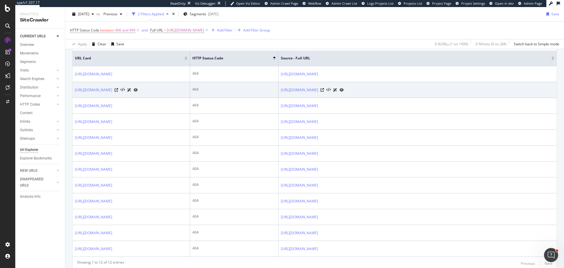
scroll to position [136, 0]
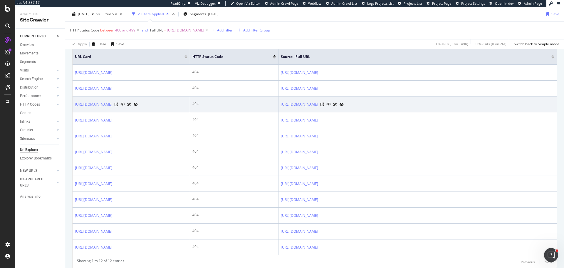
click at [284, 112] on td "[URL][DOMAIN_NAME]" at bounding box center [418, 104] width 278 height 16
copy tbody "[URL][DOMAIN_NAME]"
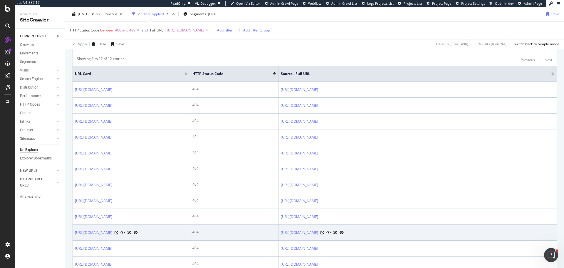
scroll to position [106, 0]
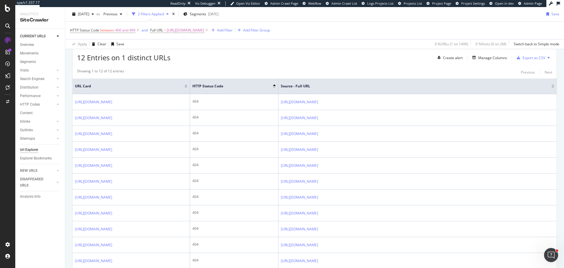
click at [245, 69] on div "Showing 1 to 12 of 12 entries Previous Next" at bounding box center [315, 72] width 485 height 7
click at [552, 84] on div at bounding box center [553, 84] width 3 height 1
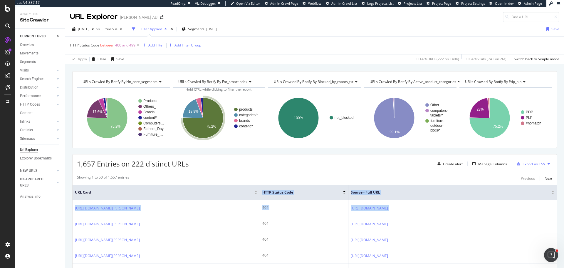
drag, startPoint x: 191, startPoint y: 195, endPoint x: 475, endPoint y: 196, distance: 284.0
click at [345, 166] on div "1,657 Entries on 222 distinct URLs Create alert Manage Columns Export as CSV" at bounding box center [315, 161] width 485 height 14
click at [533, 167] on div "Export as CSV" at bounding box center [530, 163] width 31 height 9
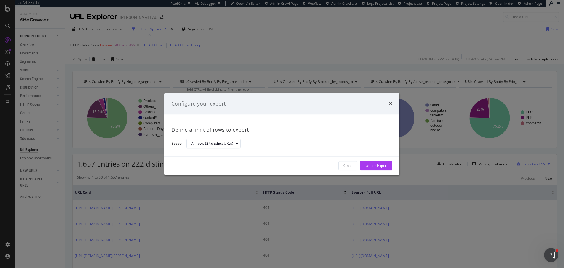
click at [392, 101] on icon "times" at bounding box center [391, 103] width 4 height 5
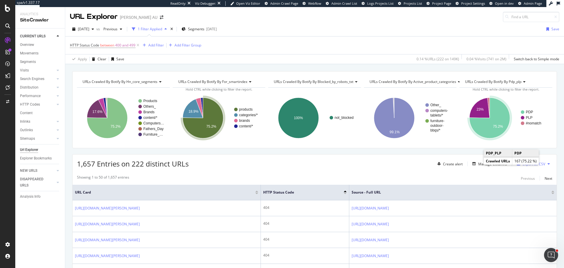
click at [548, 164] on icon at bounding box center [549, 164] width 2 height 4
click at [508, 168] on span "Create a Job Automation" at bounding box center [517, 169] width 40 height 5
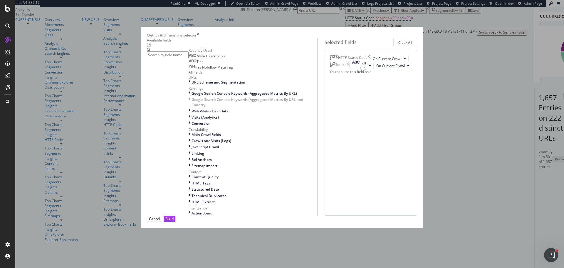
click at [350, 69] on icon "times" at bounding box center [348, 65] width 3 height 7
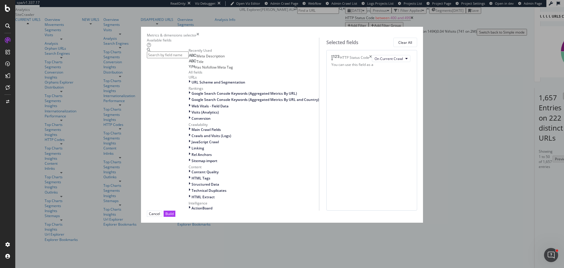
click at [189, 58] on input "modal" at bounding box center [168, 54] width 42 height 7
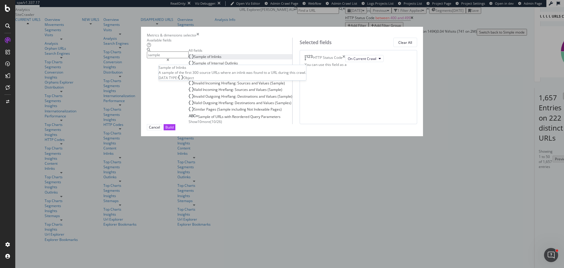
type input "sample"
click at [211, 59] on span "Inlinks" at bounding box center [216, 56] width 10 height 5
click at [174, 130] on div "Build" at bounding box center [170, 127] width 8 height 5
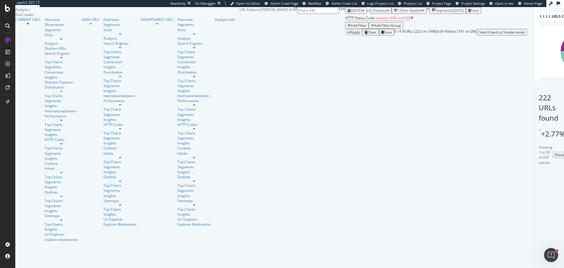
scroll to position [88, 0]
click at [535, 183] on td "[URL][DOMAIN_NAME]" at bounding box center [570, 216] width 71 height 66
copy div "[URL][DOMAIN_NAME]"
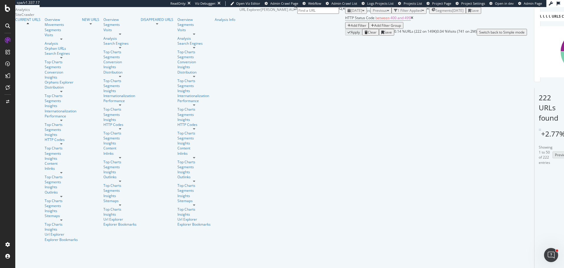
click at [554, 193] on icon at bounding box center [556, 195] width 4 height 4
click at [537, 188] on link "[URL][DOMAIN_NAME]" at bounding box center [555, 190] width 37 height 5
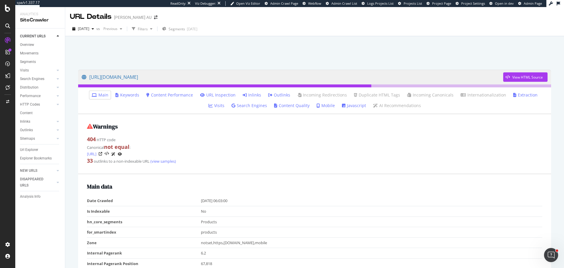
click at [244, 93] on link "Inlinks" at bounding box center [252, 95] width 19 height 6
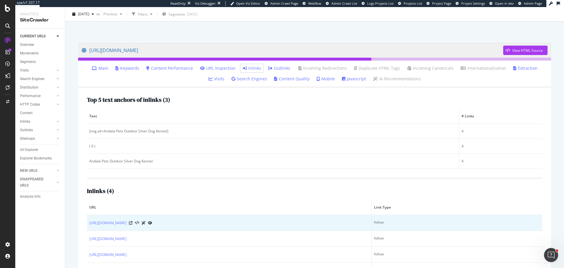
scroll to position [52, 0]
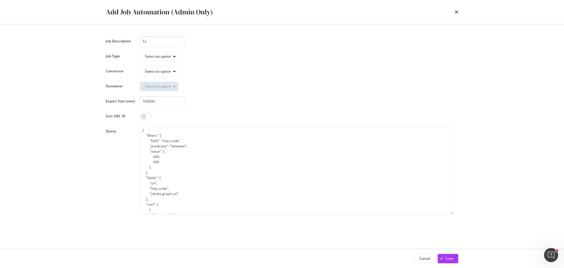
type input "T"
type input "TEST - 4xx URLs"
click at [161, 59] on div "Select an option" at bounding box center [161, 56] width 33 height 8
click at [174, 67] on div "Export Crawl (BQLv1)" at bounding box center [164, 66] width 35 height 5
click at [163, 71] on div "Select an option" at bounding box center [158, 72] width 26 height 4
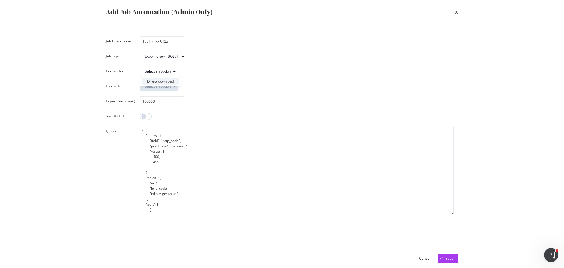
click at [160, 81] on div "Direct download" at bounding box center [160, 81] width 27 height 5
click at [168, 87] on div "Select an option" at bounding box center [158, 87] width 26 height 4
click at [156, 96] on div "CSV" at bounding box center [158, 96] width 30 height 7
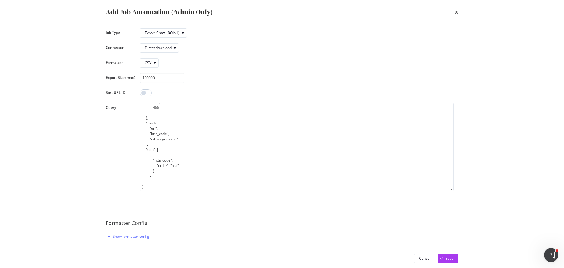
scroll to position [47, 0]
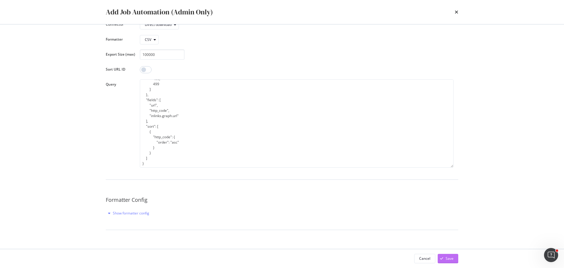
click at [446, 258] on div "Save" at bounding box center [450, 258] width 8 height 5
